Goal: Task Accomplishment & Management: Use online tool/utility

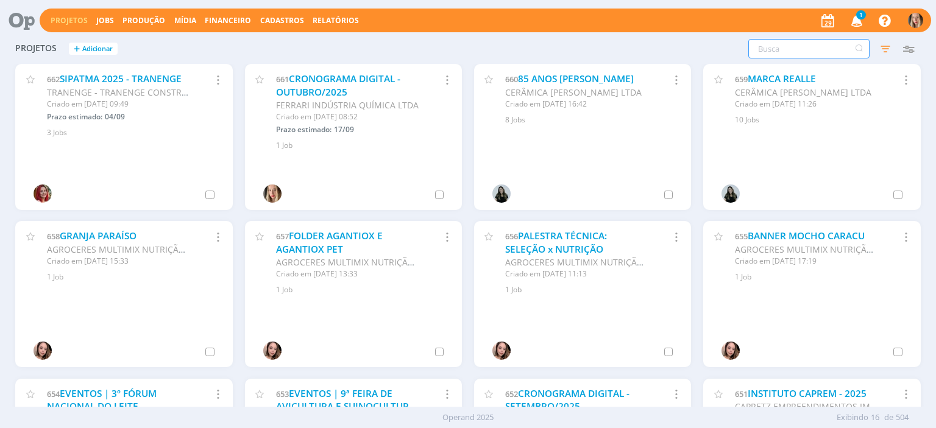
click at [790, 46] on input "text" at bounding box center [808, 48] width 121 height 19
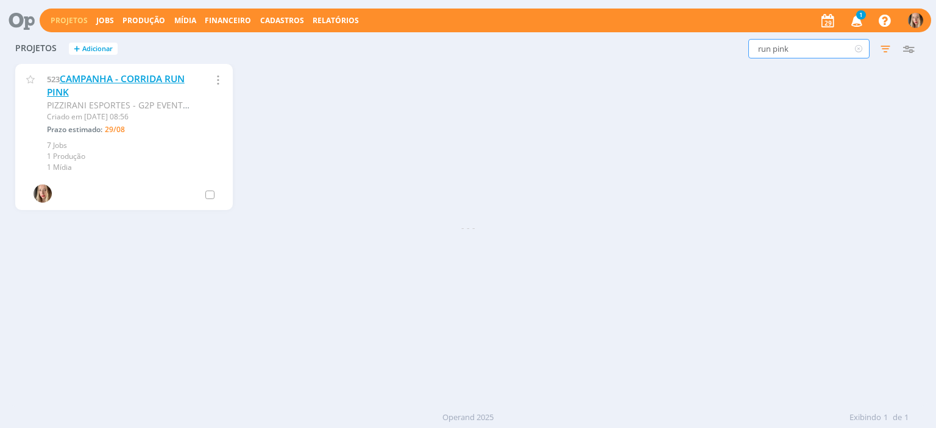
type input "run pink"
click at [117, 79] on link "CAMPANHA - CORRIDA RUN PINK" at bounding box center [116, 85] width 138 height 26
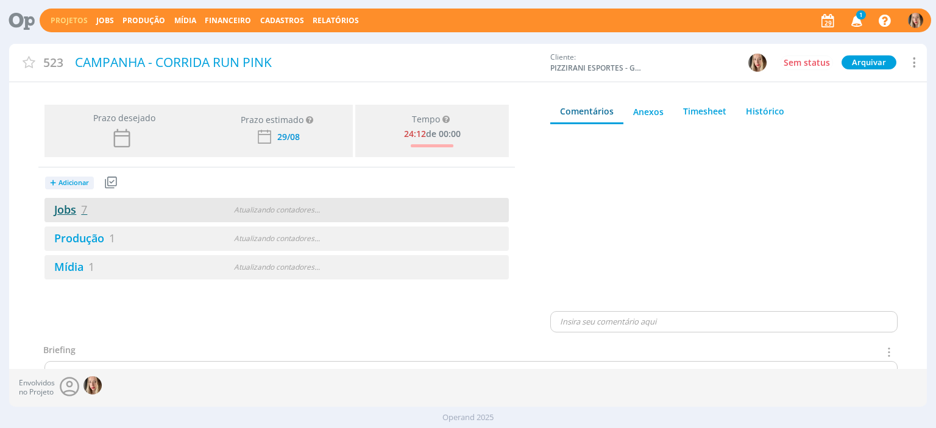
click at [68, 207] on link "Jobs 7" at bounding box center [65, 209] width 43 height 15
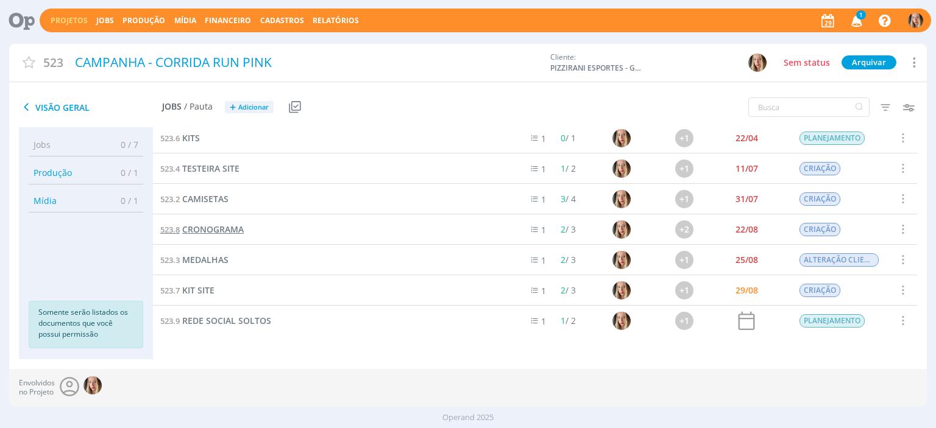
scroll to position [5, 0]
click at [213, 231] on span "CRONOGRAMA" at bounding box center [213, 229] width 62 height 12
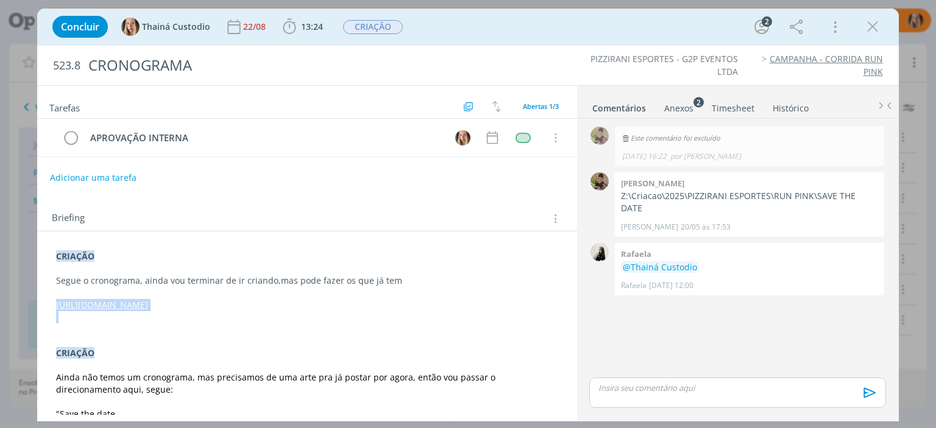
drag, startPoint x: 54, startPoint y: 302, endPoint x: 323, endPoint y: 325, distance: 269.7
click at [323, 325] on div "CRIAÇÃO Segue o cronograma, ainda vou terminar de ir criando,mas pode fazer os …" at bounding box center [307, 365] width 520 height 239
copy link "[URL][DOMAIN_NAME]"
click at [52, 260] on div "CRIAÇÃO Segue o cronograma, ainda vou terminar de ir criando,mas pode fazer os …" at bounding box center [307, 365] width 520 height 239
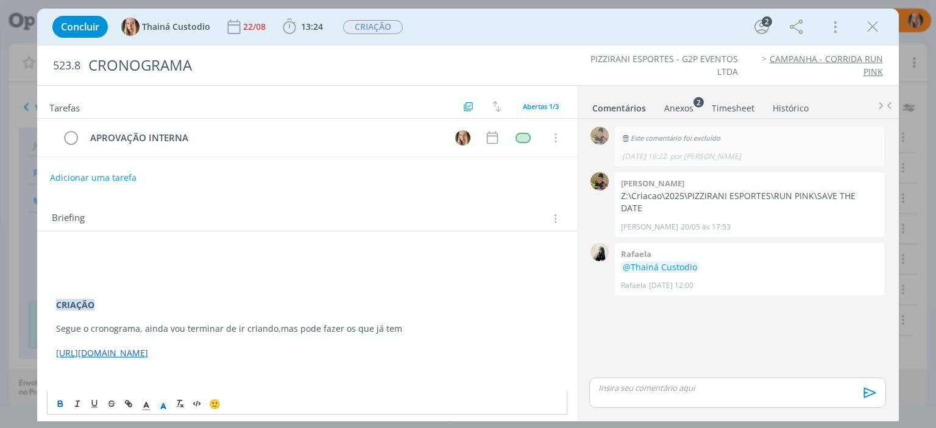
click at [59, 250] on p "dialog" at bounding box center [306, 256] width 501 height 12
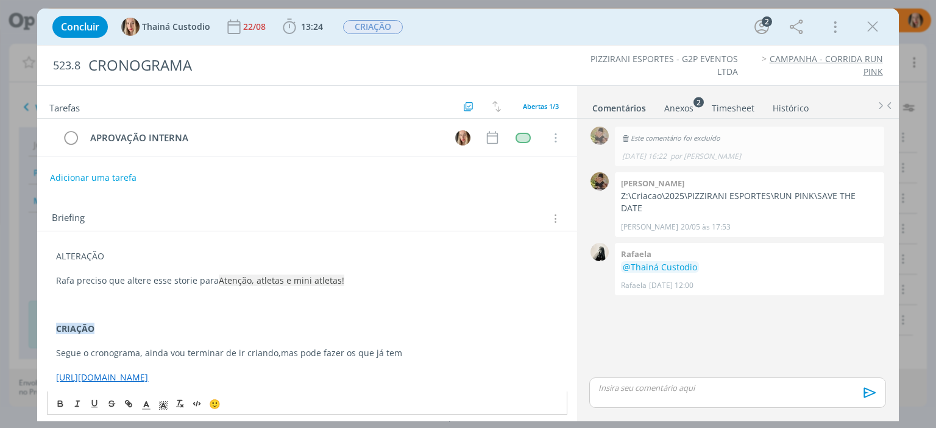
click at [219, 275] on span "Atenção, atletas e mini atletas!" at bounding box center [281, 281] width 125 height 12
click at [347, 278] on p "Rafa preciso que altere esse storie para " Atenção, atletas e mini atletas!" at bounding box center [306, 281] width 501 height 12
click at [307, 284] on span "Atenção, atletas e mini atletas!"" at bounding box center [289, 281] width 129 height 12
click at [361, 282] on p "Rafa preciso que altere esse storie para " Atenção, atletas e jovens atletas!"" at bounding box center [306, 281] width 501 height 12
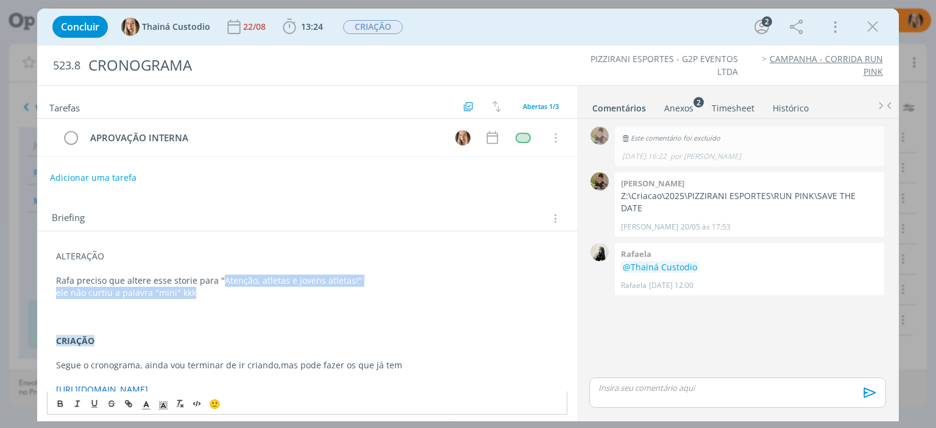
drag, startPoint x: 218, startPoint y: 273, endPoint x: 358, endPoint y: 292, distance: 140.7
click at [358, 292] on div "ALTERAÇÃO Rafa preciso que altere esse storie para " Atenção, atletas e jovens …" at bounding box center [307, 407] width 520 height 323
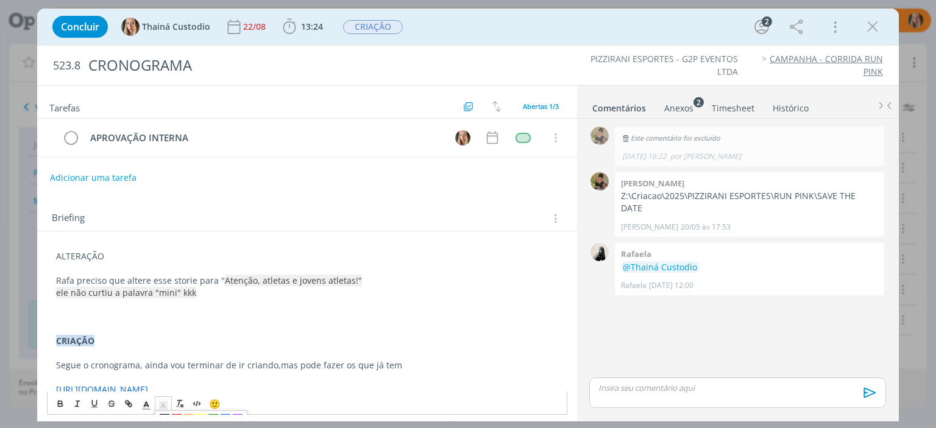
click at [164, 405] on polyline "dialog" at bounding box center [163, 406] width 4 height 5
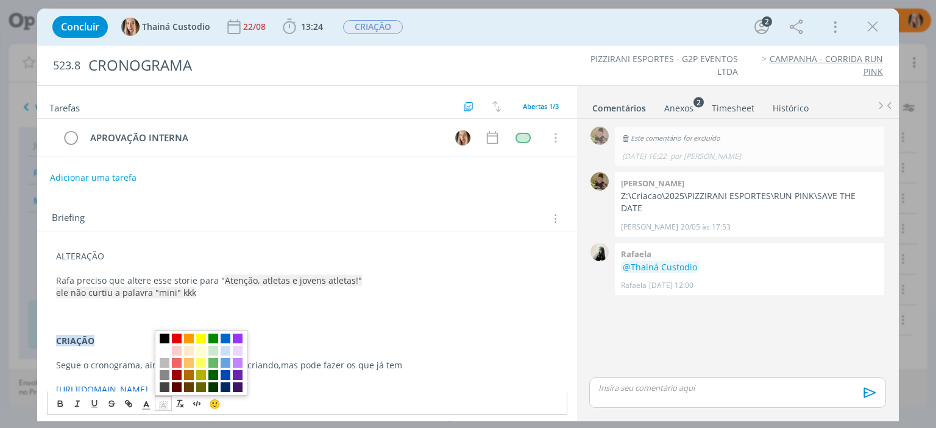
click at [171, 349] on span "dialog" at bounding box center [201, 363] width 93 height 66
click at [168, 348] on span "dialog" at bounding box center [165, 351] width 10 height 10
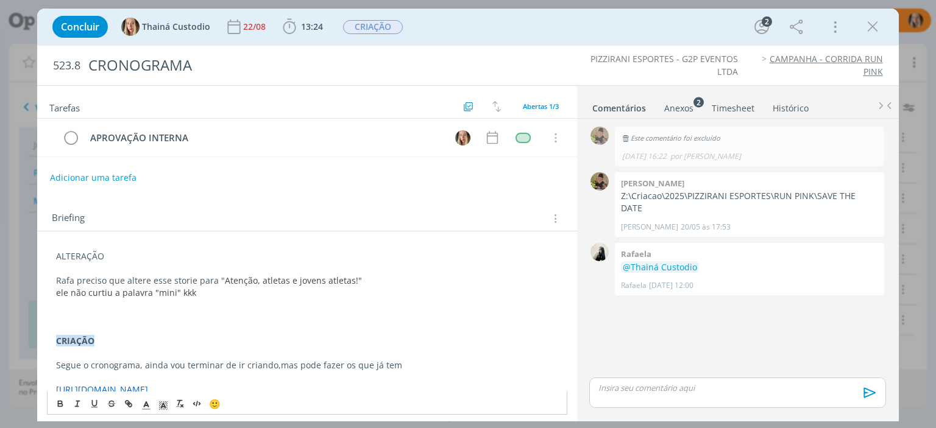
click at [225, 306] on p "dialog" at bounding box center [306, 305] width 501 height 12
drag, startPoint x: 137, startPoint y: 258, endPoint x: 41, endPoint y: 284, distance: 99.3
click at [15, 250] on div "Concluir Thainá Custodio [DATE] 13:24 Iniciar Apontar Data * [DATE] Horas * 00:…" at bounding box center [468, 214] width 936 height 428
click at [60, 401] on icon "dialog" at bounding box center [60, 404] width 10 height 10
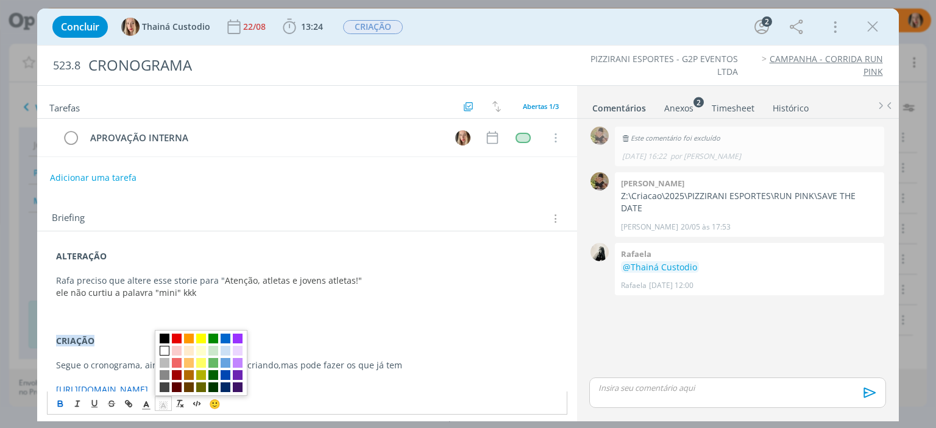
click at [161, 403] on rect "dialog" at bounding box center [161, 403] width 1 height 1
click at [178, 350] on span "dialog" at bounding box center [177, 351] width 10 height 10
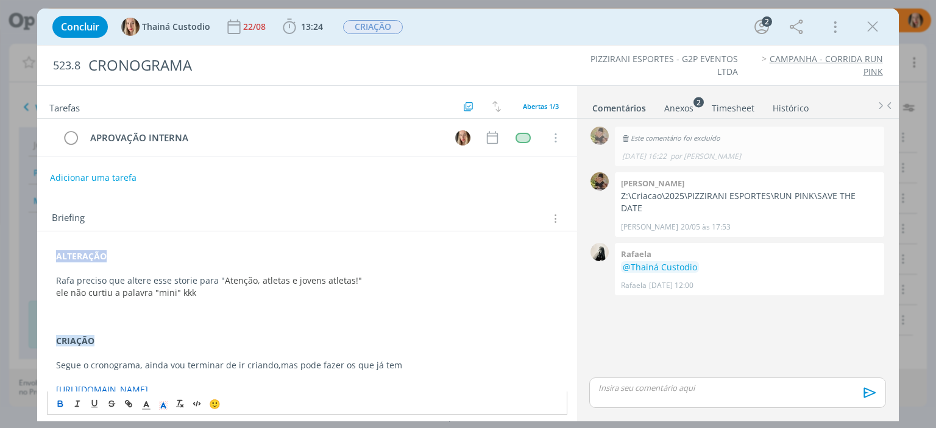
click at [126, 250] on p "ALTERAÇÃO" at bounding box center [306, 256] width 501 height 12
click at [102, 302] on p "dialog" at bounding box center [306, 305] width 501 height 12
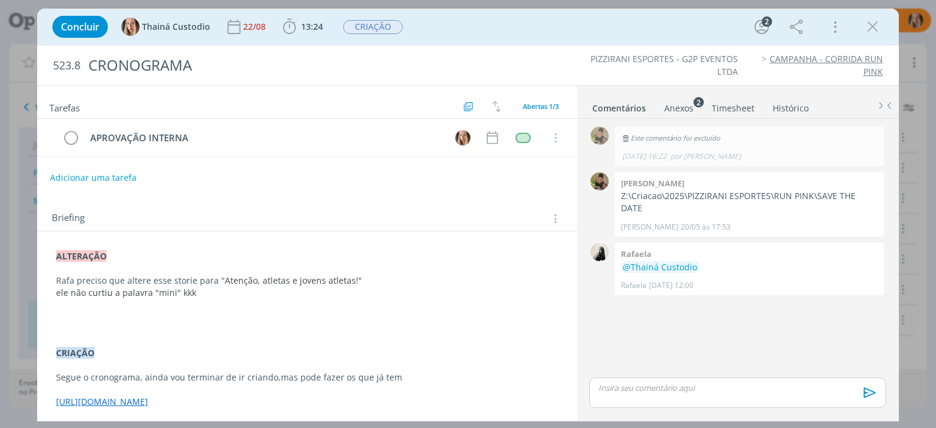
click at [92, 312] on p "dialog" at bounding box center [306, 317] width 501 height 12
click at [83, 316] on p "dialog" at bounding box center [306, 317] width 501 height 12
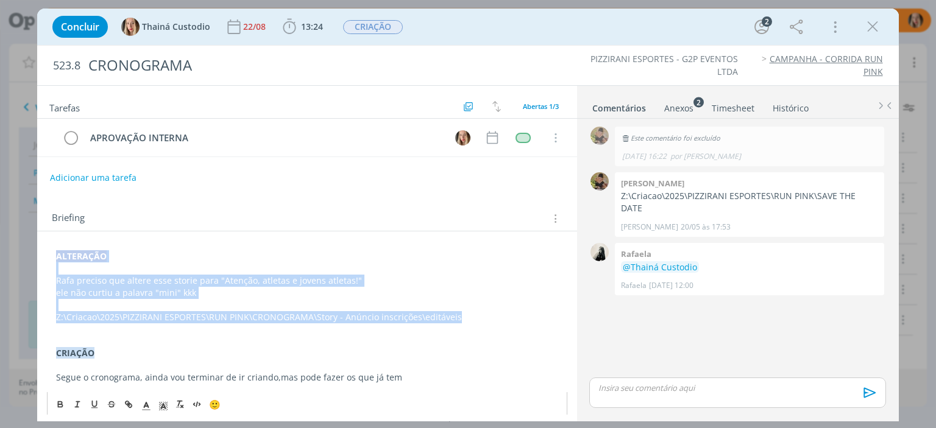
drag, startPoint x: 472, startPoint y: 320, endPoint x: 6, endPoint y: 251, distance: 471.1
click at [6, 251] on div "Concluir Thainá Custodio [DATE] 13:24 Iniciar Apontar Data * [DATE] Horas * 00:…" at bounding box center [468, 214] width 936 height 428
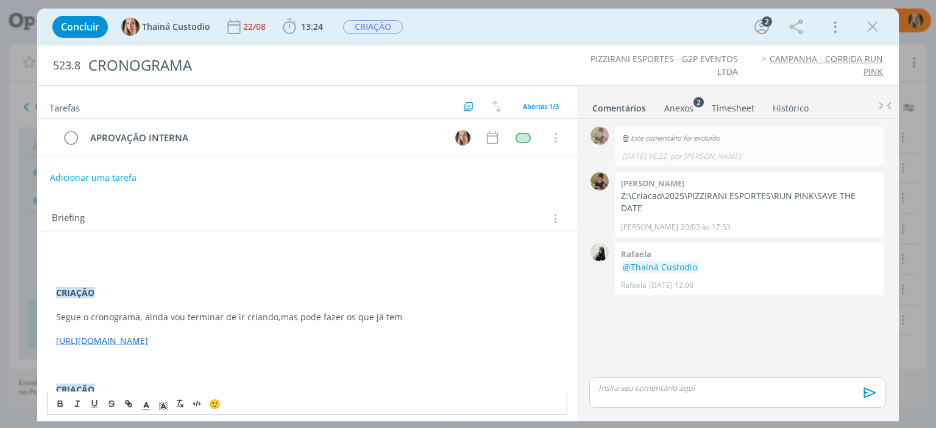
click at [56, 272] on p "dialog" at bounding box center [306, 269] width 501 height 12
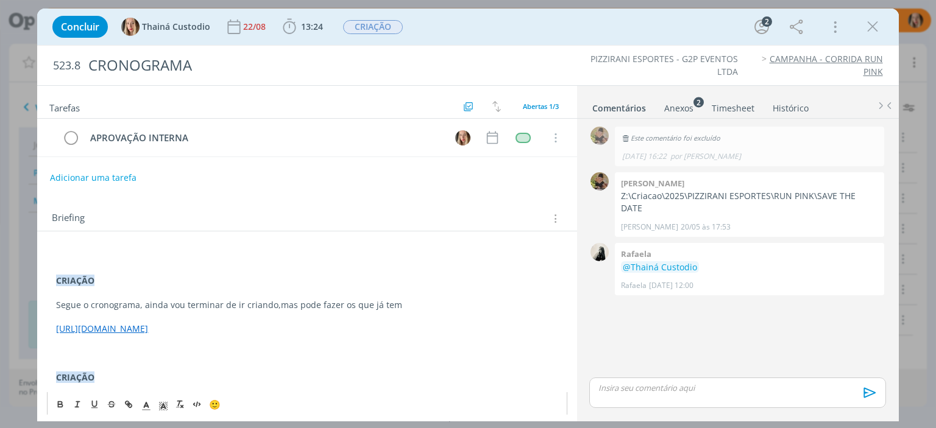
click at [63, 267] on p "dialog" at bounding box center [306, 269] width 501 height 12
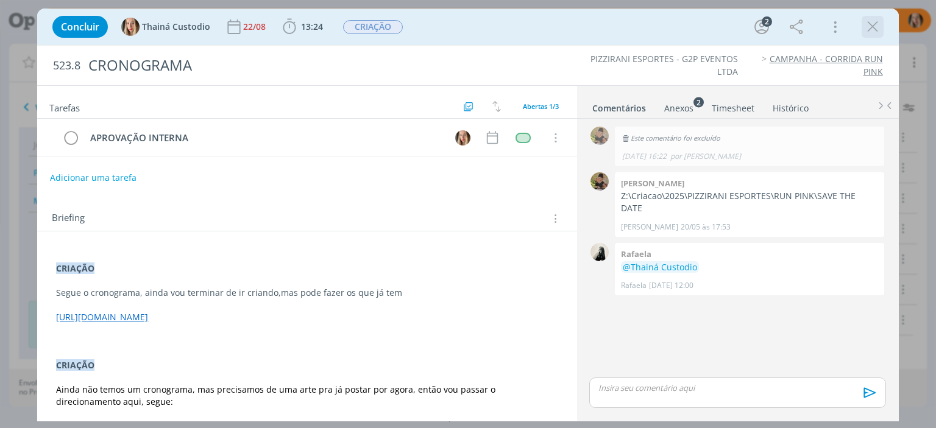
click at [871, 27] on icon "dialog" at bounding box center [872, 27] width 18 height 18
